Goal: Information Seeking & Learning: Compare options

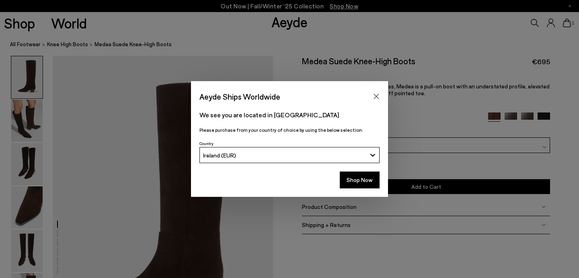
click at [27, 121] on div "Aeyde Ships Worldwide We see you are located in Ireland Please purchase from yo…" at bounding box center [289, 139] width 579 height 116
click at [362, 181] on button "Shop Now" at bounding box center [360, 180] width 40 height 17
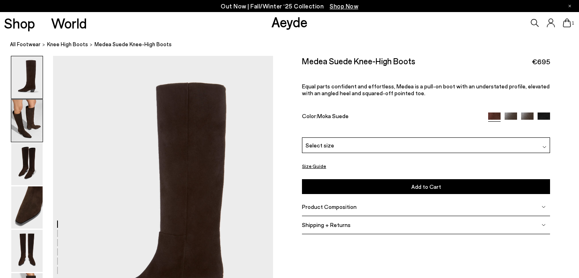
click at [27, 112] on img at bounding box center [26, 121] width 31 height 42
click at [512, 117] on img at bounding box center [511, 119] width 12 height 12
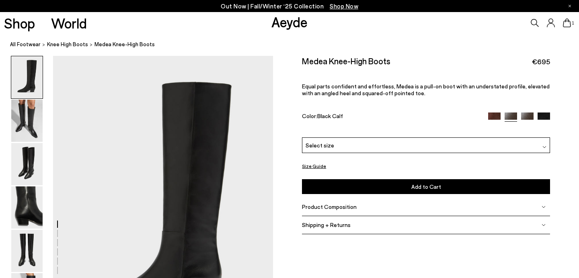
click at [521, 116] on img at bounding box center [527, 119] width 12 height 12
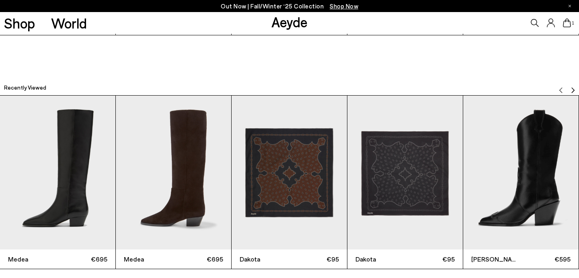
scroll to position [2257, 0]
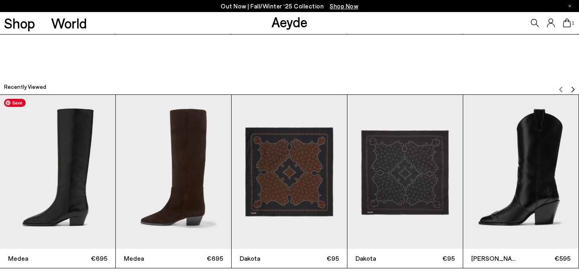
click at [70, 166] on img "1 / 7" at bounding box center [57, 172] width 115 height 154
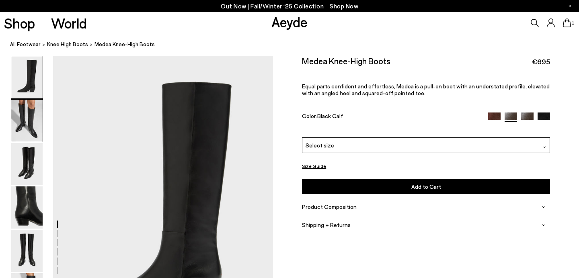
click at [19, 115] on img at bounding box center [26, 121] width 31 height 42
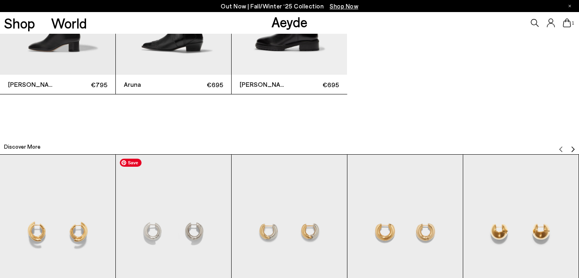
scroll to position [1766, 0]
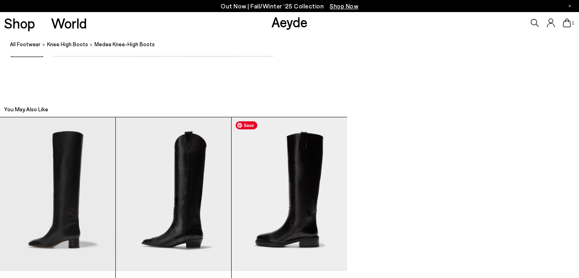
click at [303, 216] on img "3 / 3" at bounding box center [289, 194] width 115 height 154
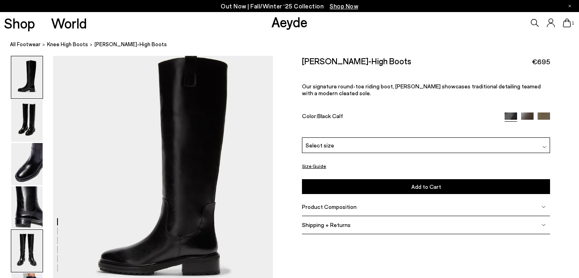
click at [25, 254] on img at bounding box center [26, 251] width 31 height 42
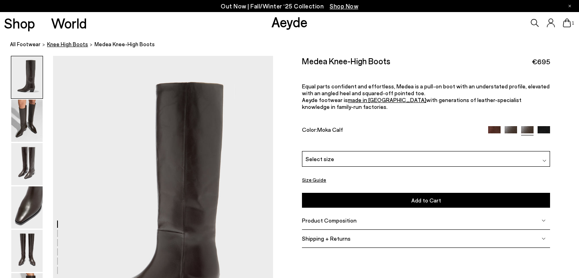
click at [61, 45] on span "knee high boots" at bounding box center [67, 44] width 41 height 6
